Goal: Find specific page/section: Find specific page/section

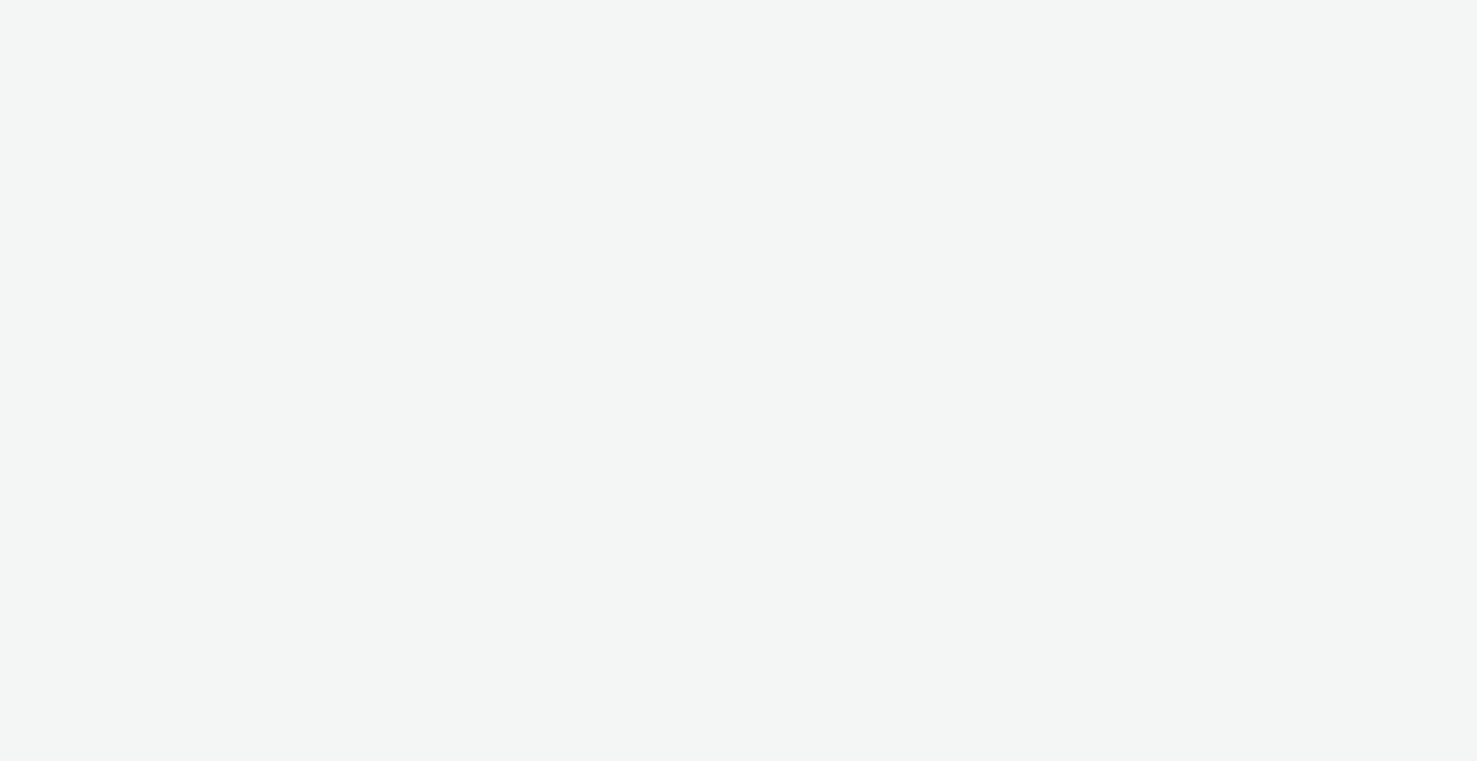
select select "3992caa5-c166-4c1e-a66f-d9ece1b55687"
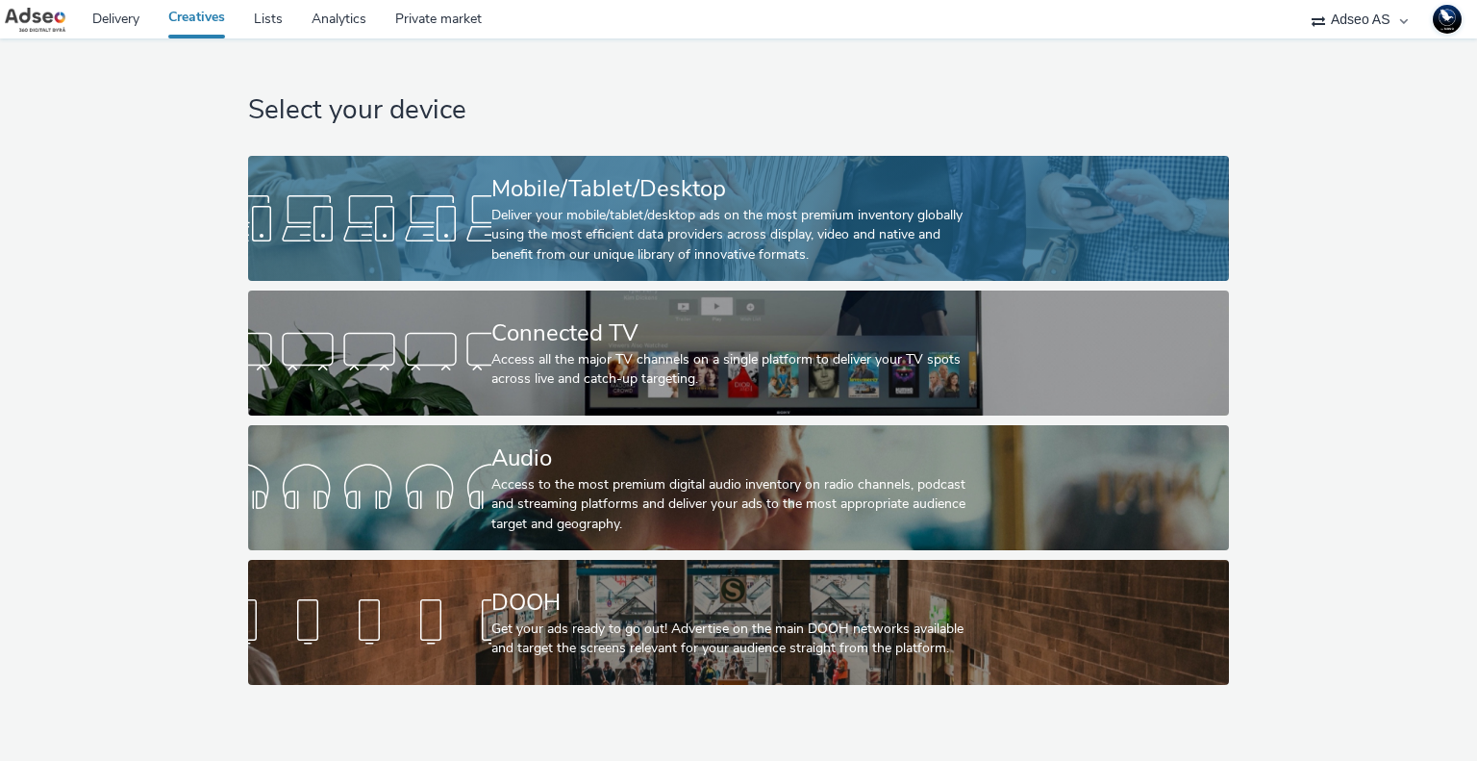
click at [739, 222] on div "Deliver your mobile/tablet/desktop ads on the most premium inventory globally u…" at bounding box center [734, 235] width 487 height 59
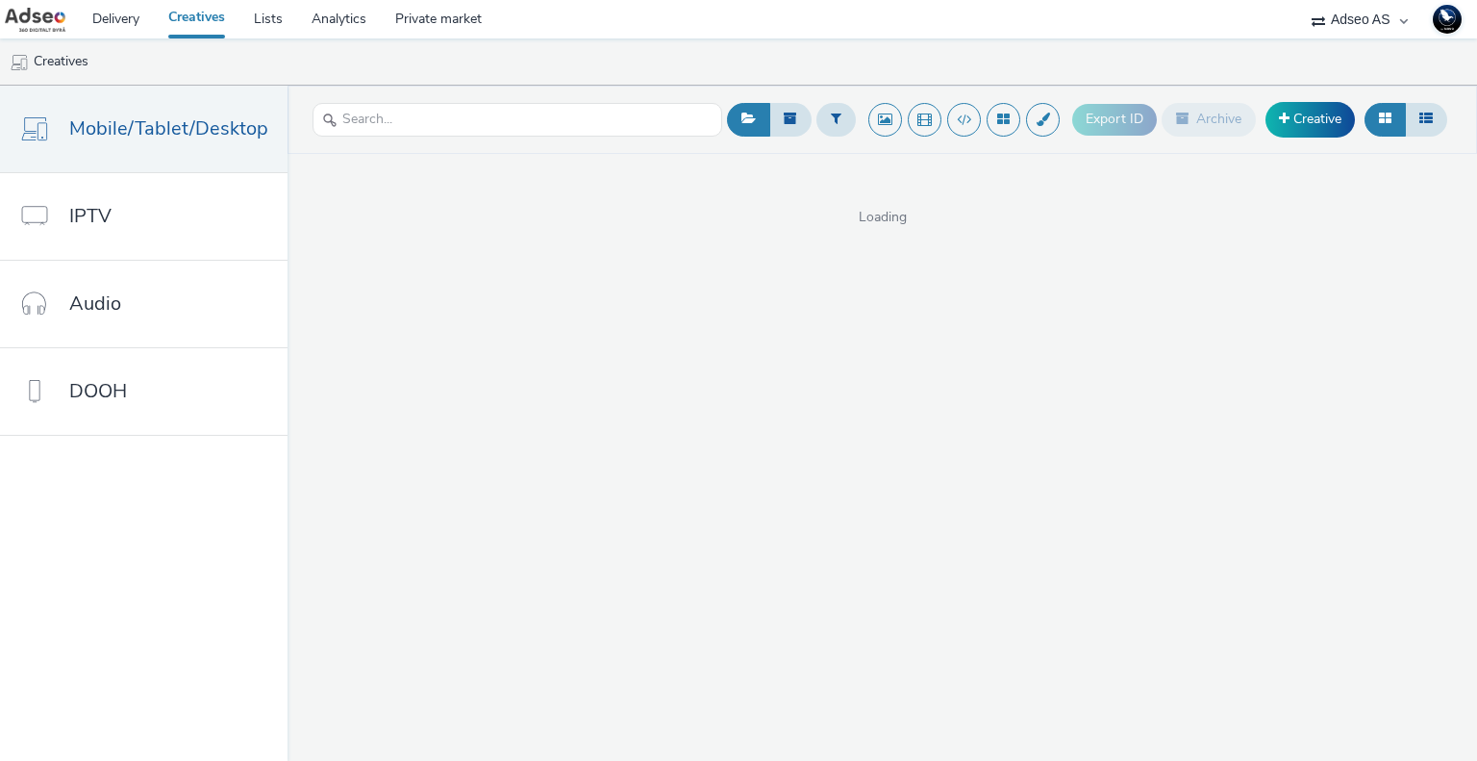
click at [1437, 17] on img at bounding box center [1447, 19] width 29 height 29
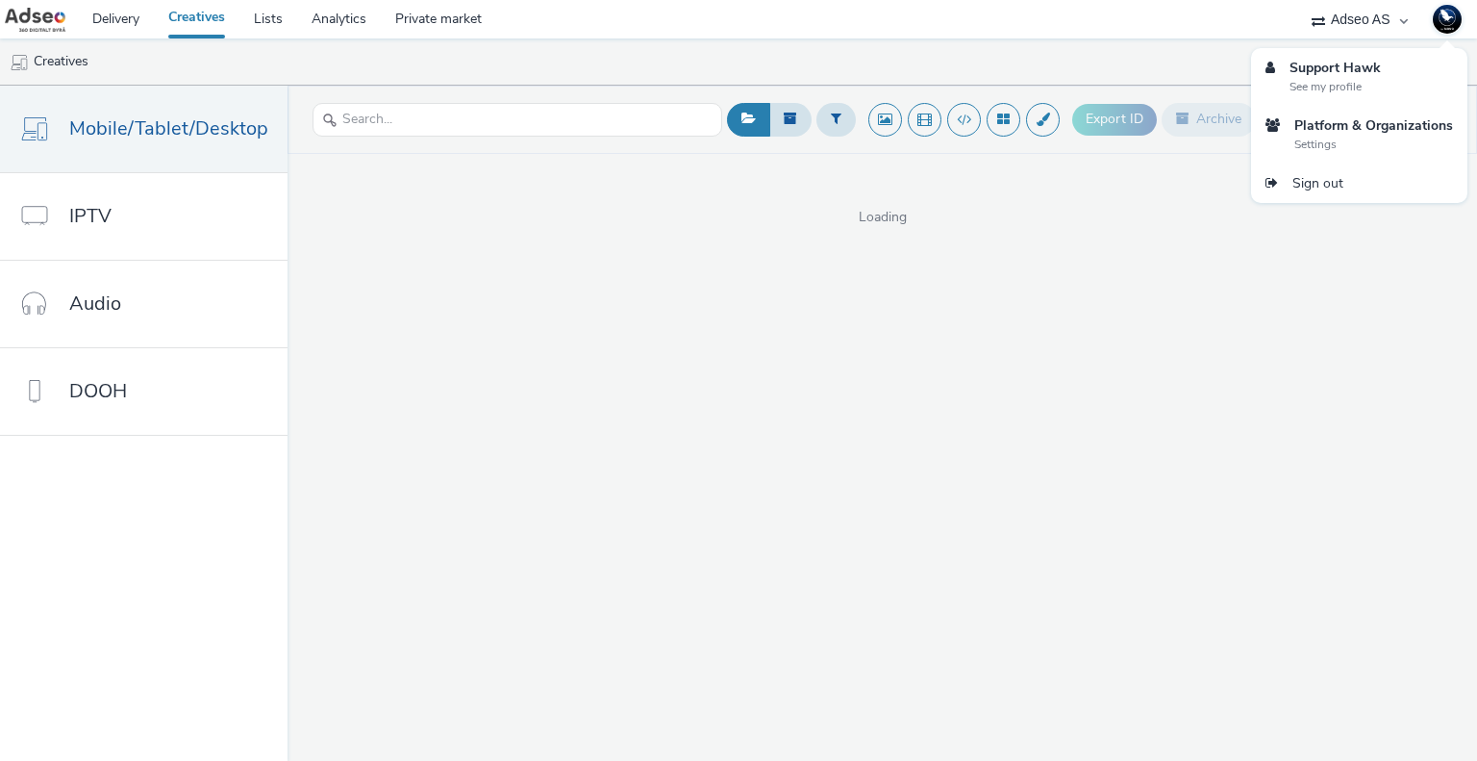
click at [1437, 17] on img at bounding box center [1447, 19] width 29 height 29
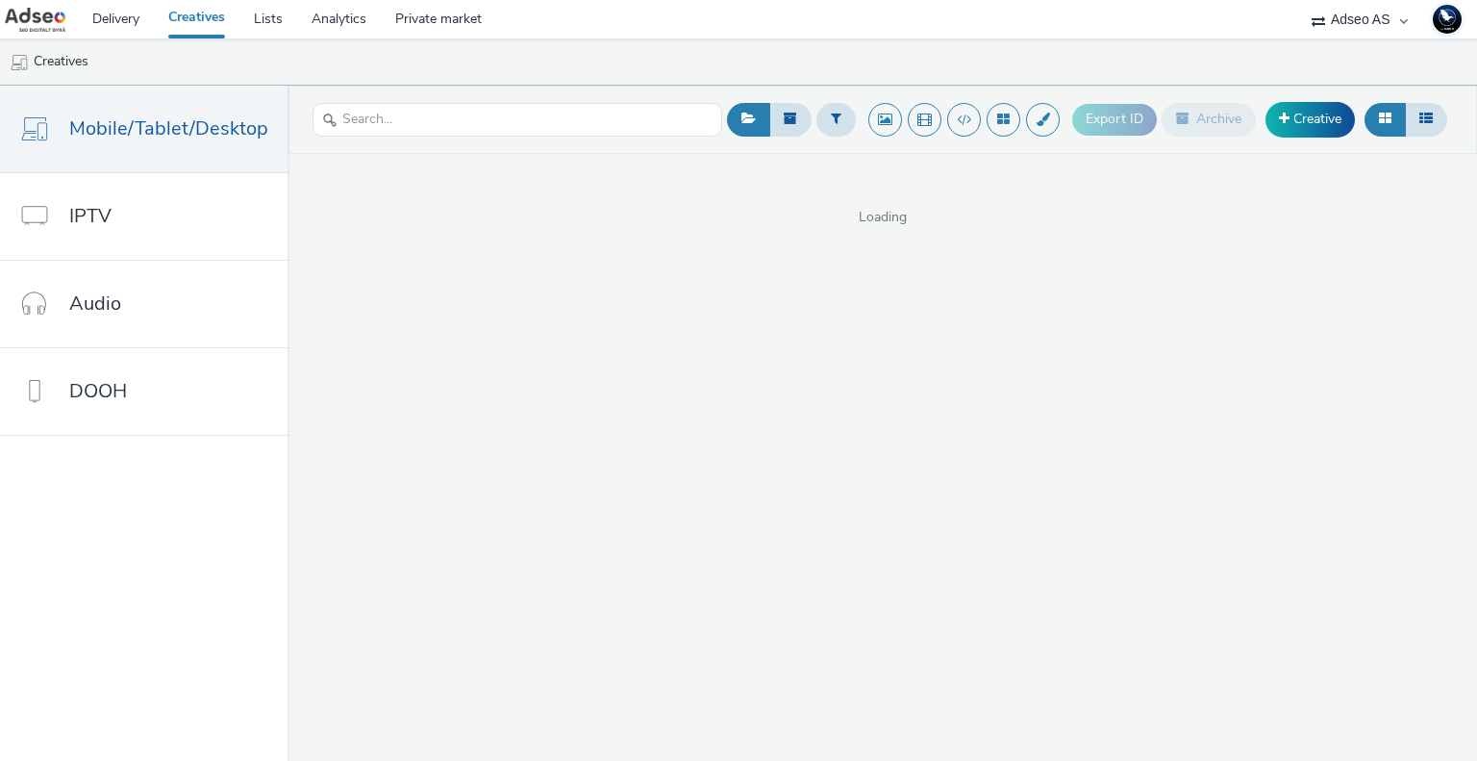
click at [1336, 18] on select "75 Media A8 Media Group ABI Media Abkom AB Abovo Ace & [PERSON_NAME] Ad-on Medi…" at bounding box center [1359, 19] width 115 height 38
click at [1108, 32] on nav "Delivery Creatives Lists Analytics Private market 75 Media A8 Media Group ABI M…" at bounding box center [738, 19] width 1477 height 38
click at [262, 16] on link "Lists" at bounding box center [268, 19] width 58 height 38
